Goal: Find specific page/section: Find specific page/section

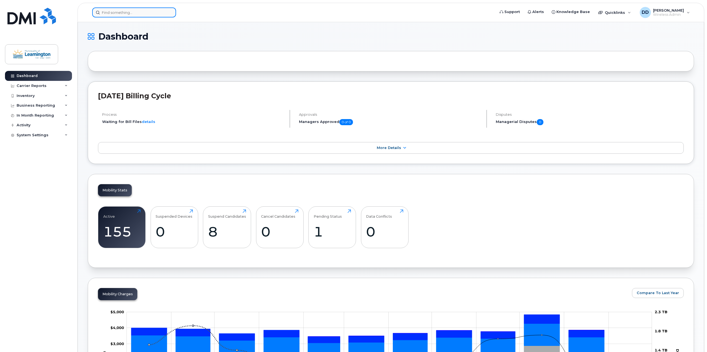
click at [118, 13] on input at bounding box center [134, 12] width 84 height 10
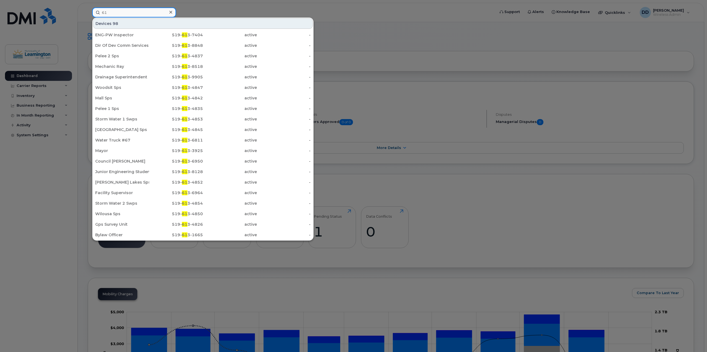
type input "6"
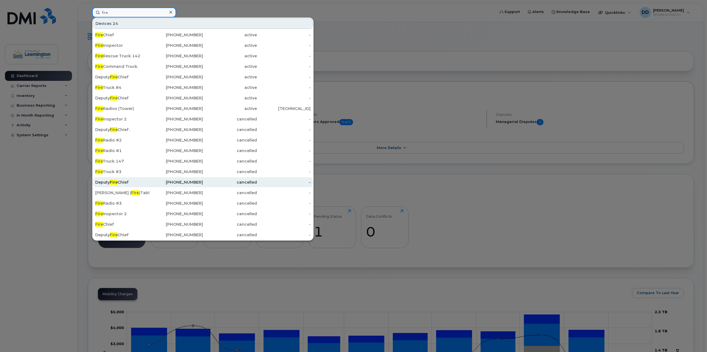
type input "fire"
click at [116, 182] on span "Fire" at bounding box center [114, 182] width 8 height 5
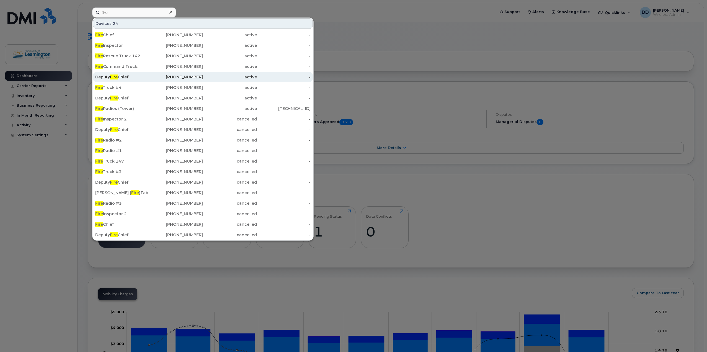
click at [117, 78] on span "Fire" at bounding box center [114, 76] width 8 height 5
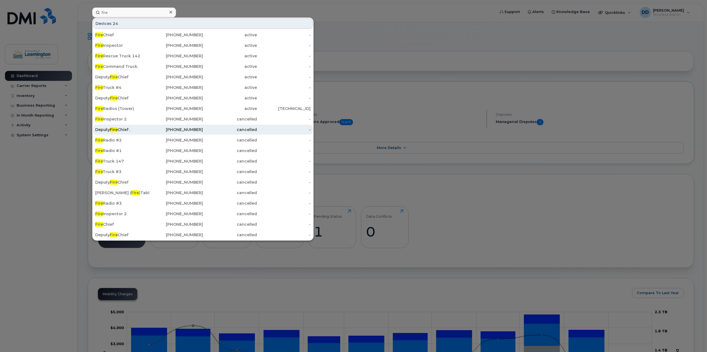
click at [117, 128] on span "Fire" at bounding box center [114, 129] width 8 height 5
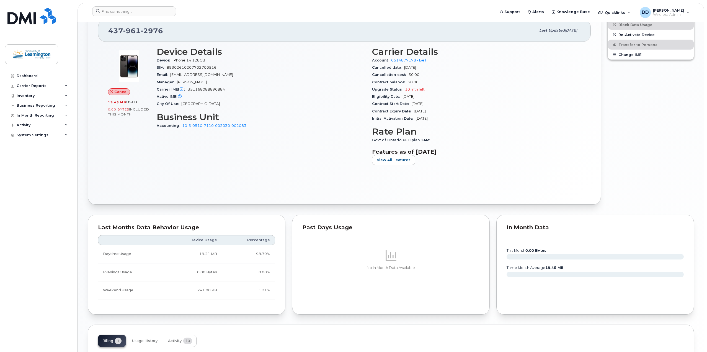
scroll to position [235, 0]
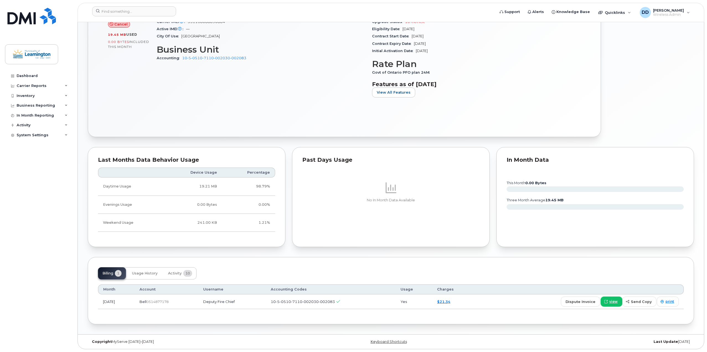
click at [613, 300] on span "view" at bounding box center [613, 301] width 8 height 5
click at [669, 301] on span "print" at bounding box center [670, 301] width 9 height 5
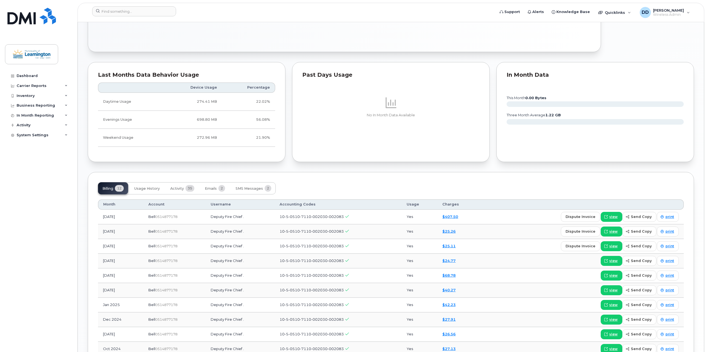
scroll to position [277, 0]
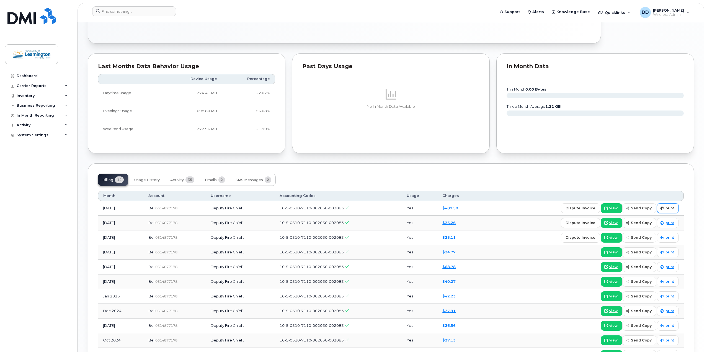
click at [672, 208] on span "print" at bounding box center [670, 208] width 9 height 5
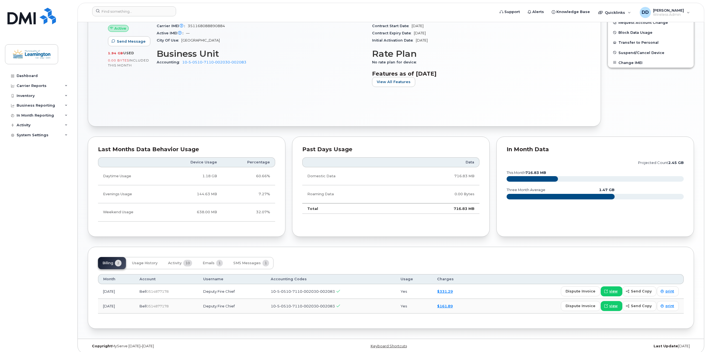
scroll to position [236, 0]
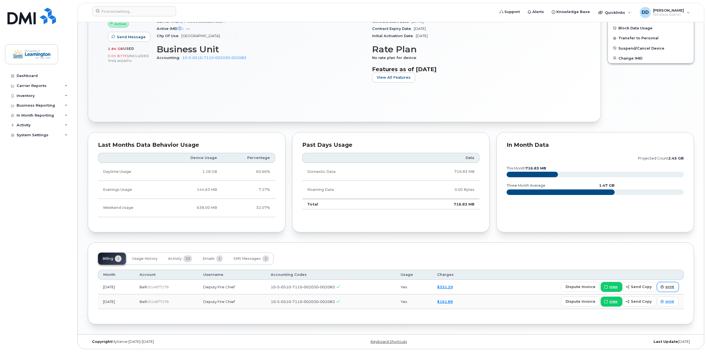
click at [667, 285] on span "print" at bounding box center [670, 286] width 9 height 5
click at [668, 302] on span "print" at bounding box center [670, 301] width 9 height 5
